Goal: Task Accomplishment & Management: Manage account settings

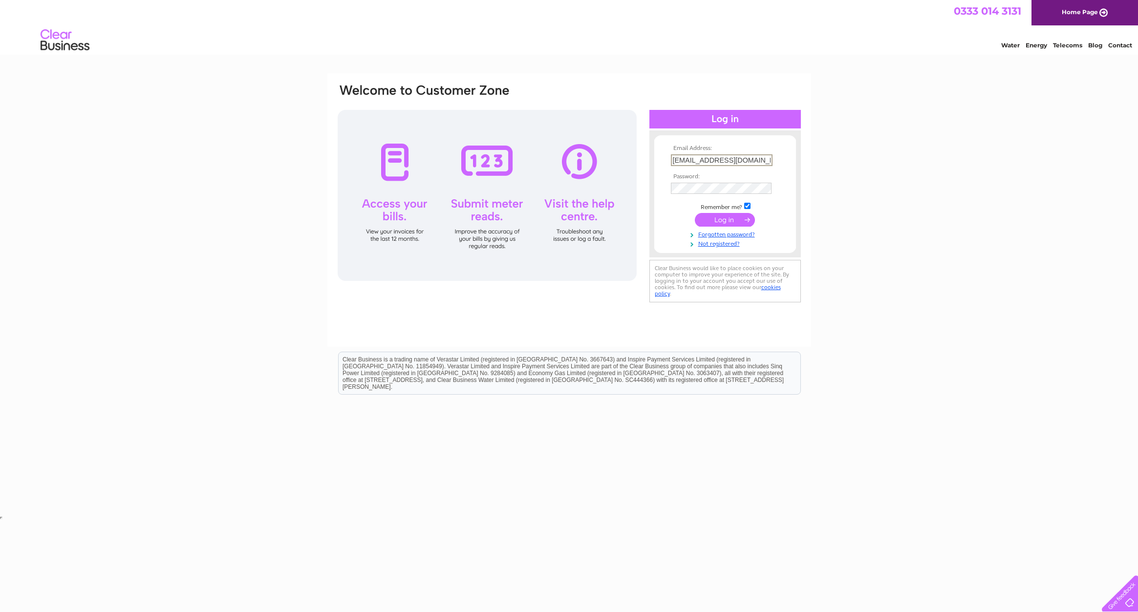
type input "trevor2@midheli.co.uk"
click at [721, 216] on input "submit" at bounding box center [725, 220] width 60 height 14
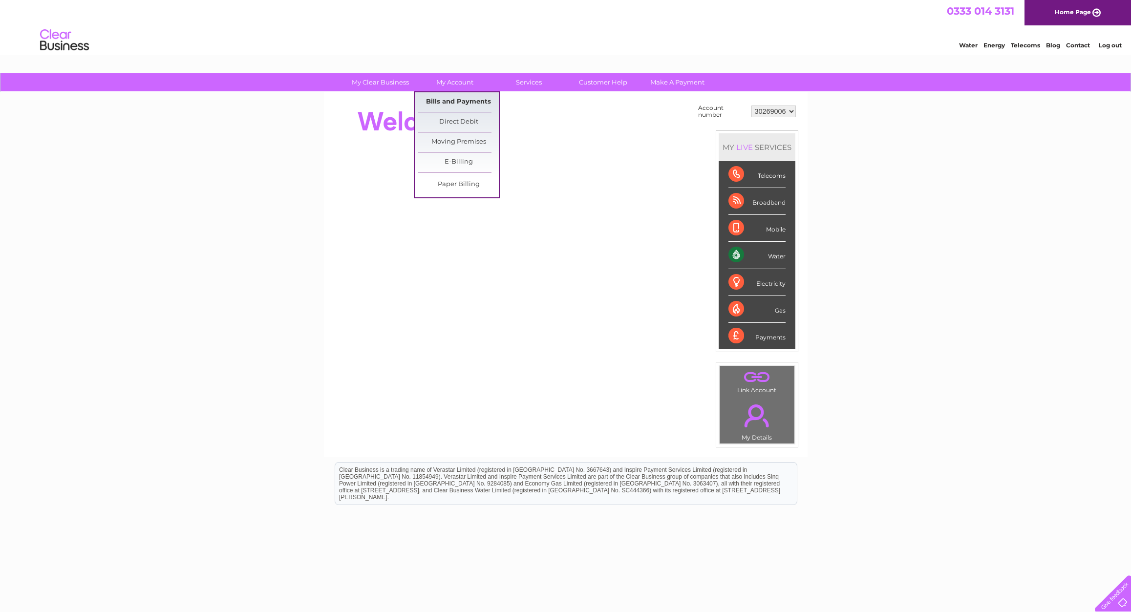
click at [452, 103] on link "Bills and Payments" at bounding box center [458, 102] width 81 height 20
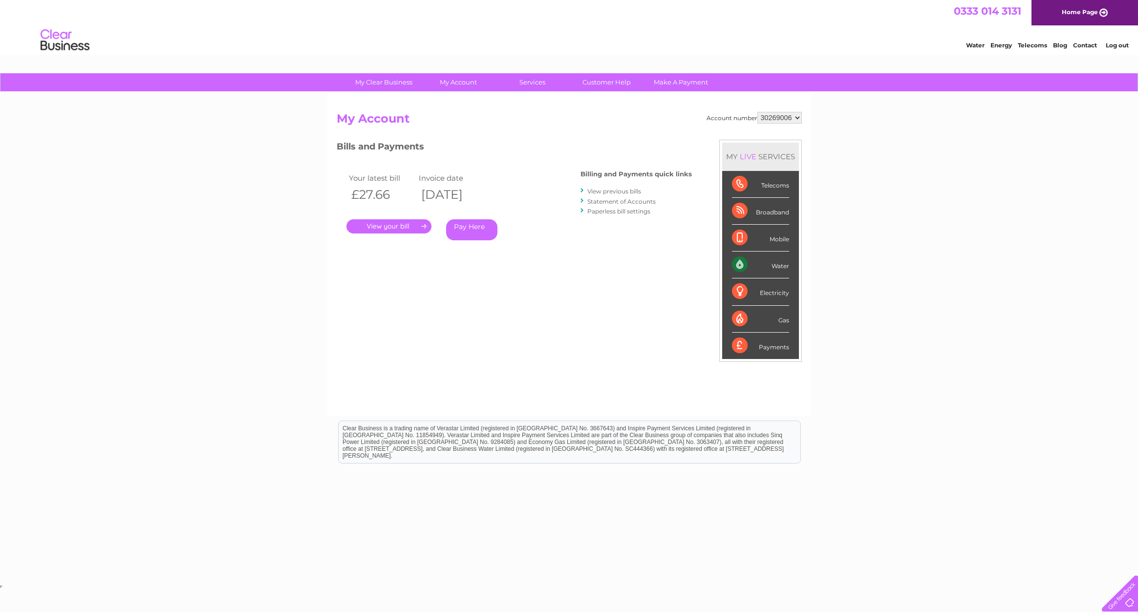
click at [383, 227] on link "." at bounding box center [388, 226] width 85 height 14
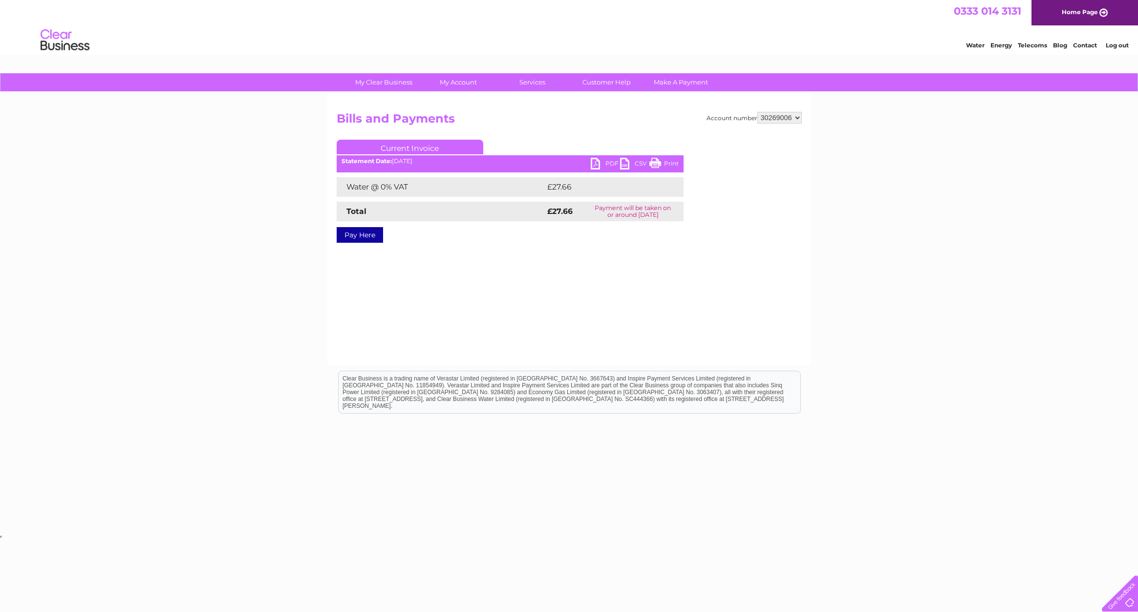
click at [591, 165] on link "PDF" at bounding box center [605, 165] width 29 height 14
